Goal: Find specific page/section: Find specific page/section

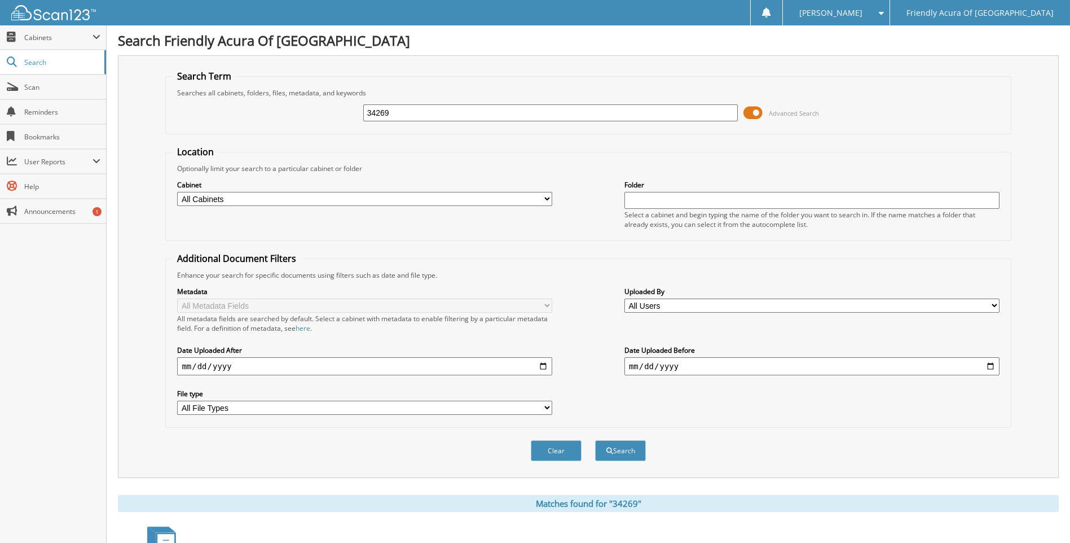
click at [443, 113] on input "34269" at bounding box center [550, 112] width 375 height 17
type input "[PERSON_NAME]"
click at [627, 450] on button "Search" at bounding box center [620, 450] width 51 height 21
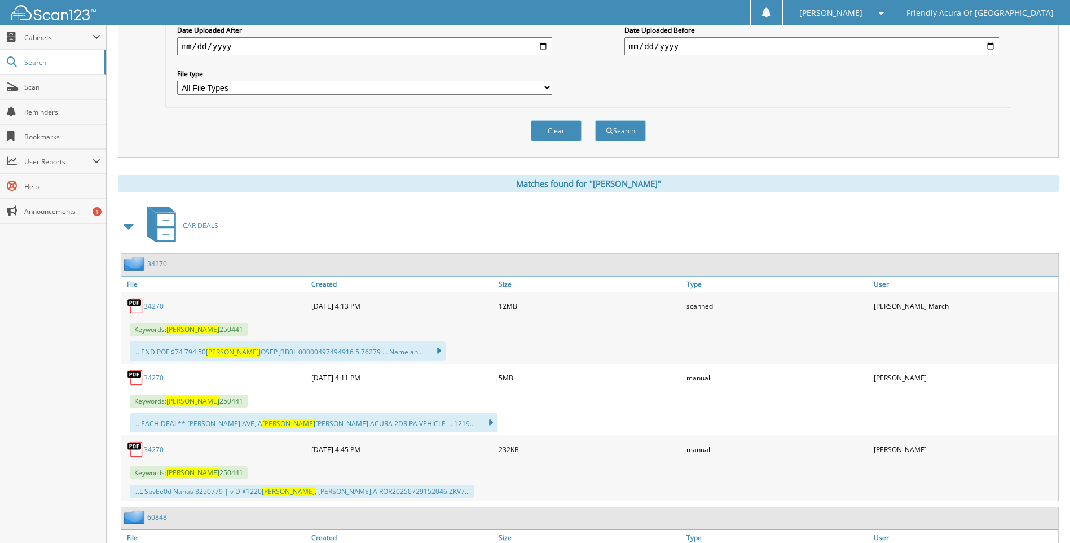
scroll to position [395, 0]
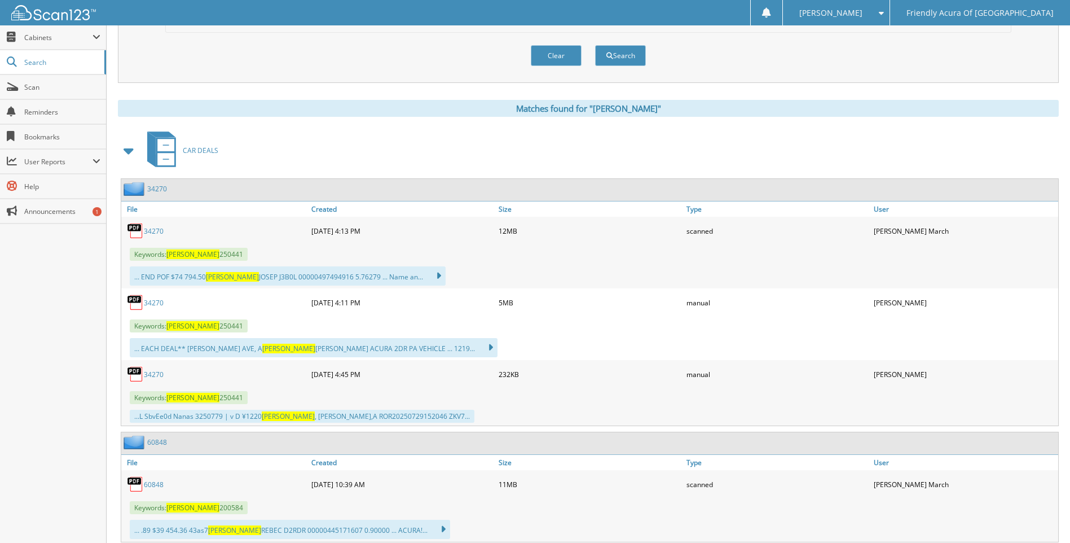
click at [160, 305] on link "34270" at bounding box center [154, 303] width 20 height 10
